Goal: Information Seeking & Learning: Learn about a topic

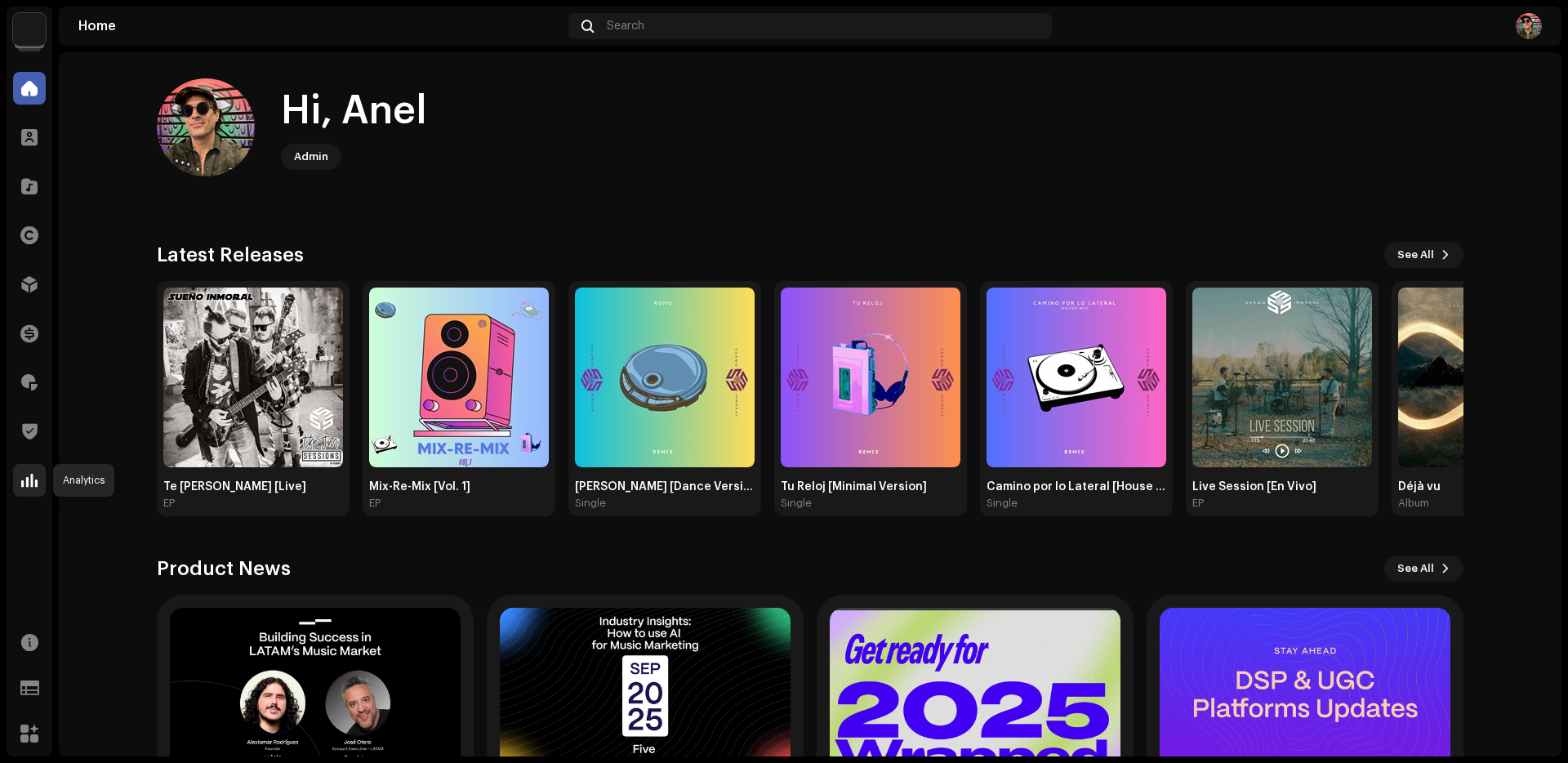
click at [29, 488] on div at bounding box center [29, 480] width 32 height 32
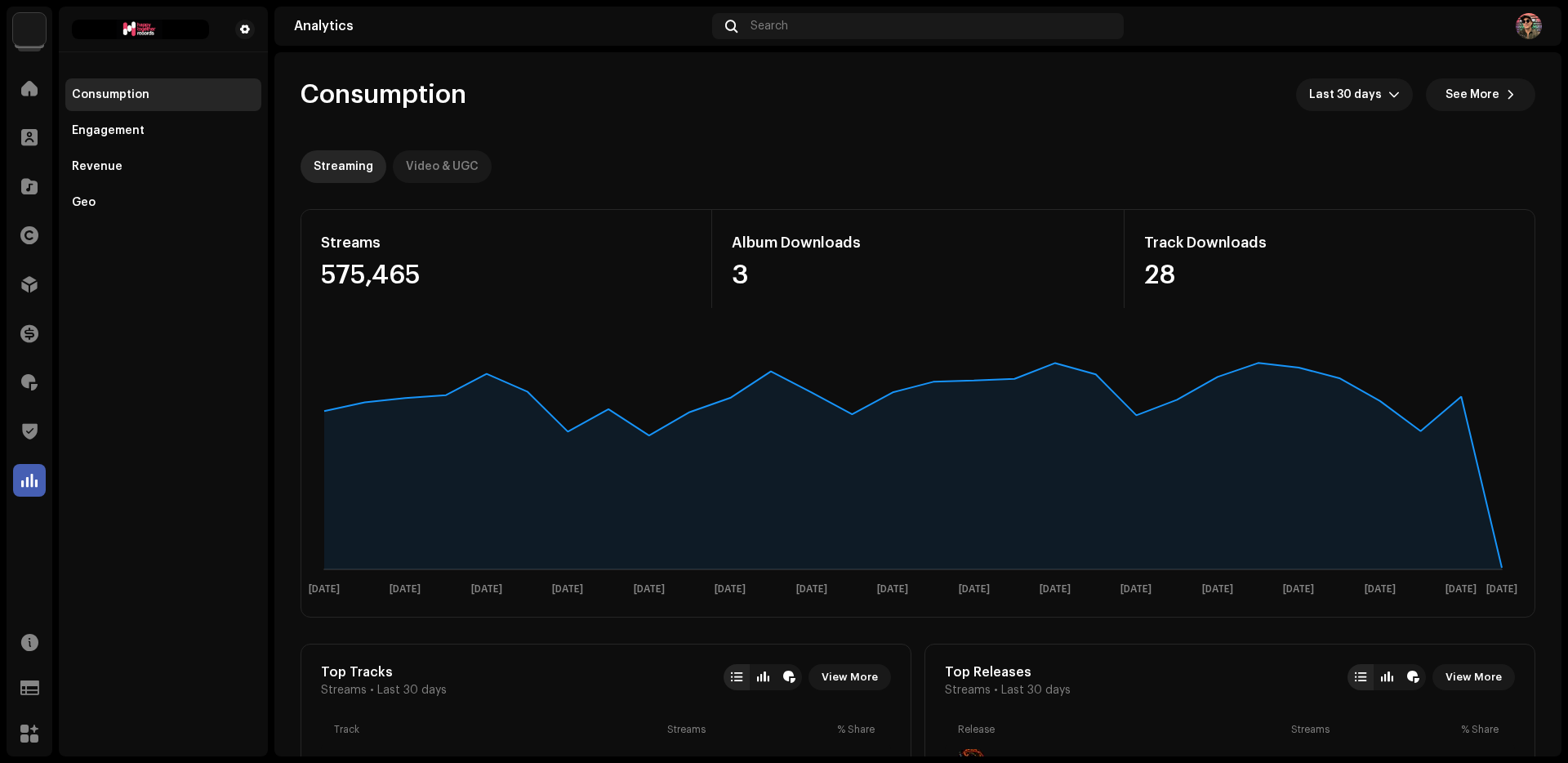
click at [433, 167] on div "Video & UGC" at bounding box center [442, 166] width 73 height 32
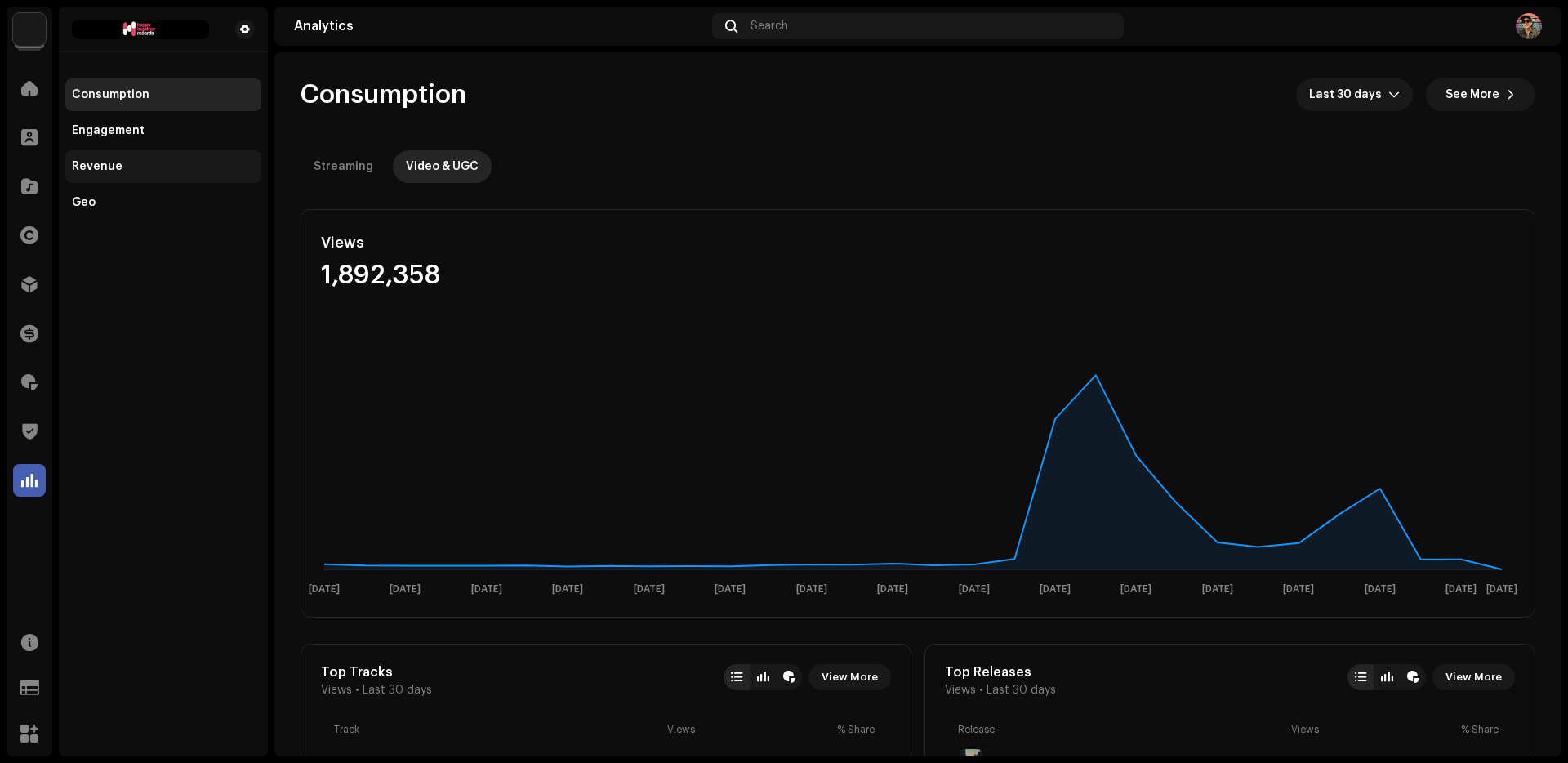
click at [117, 176] on div "Revenue" at bounding box center [164, 166] width 196 height 32
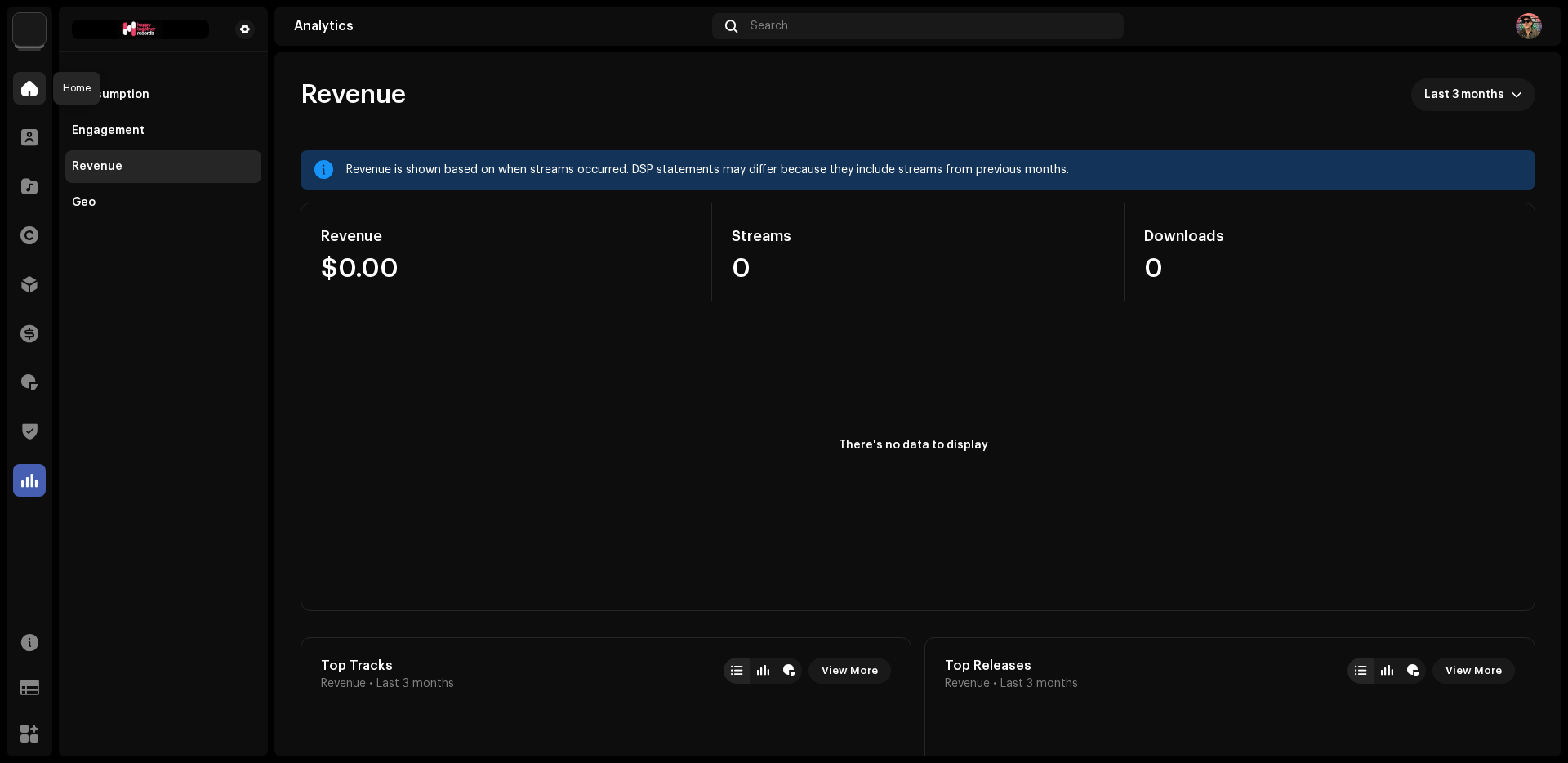
click at [25, 82] on span at bounding box center [30, 88] width 17 height 13
